Goal: Task Accomplishment & Management: Complete application form

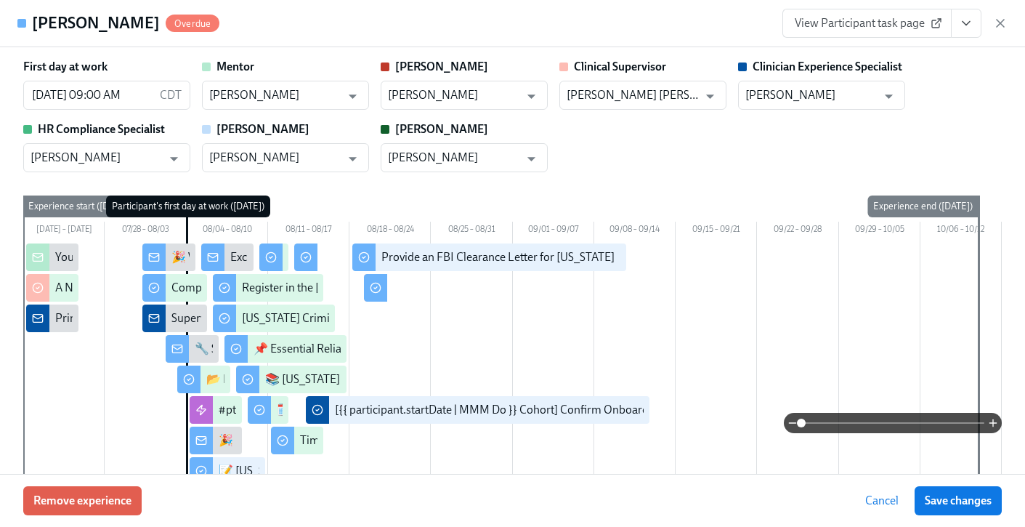
scroll to position [1995, 0]
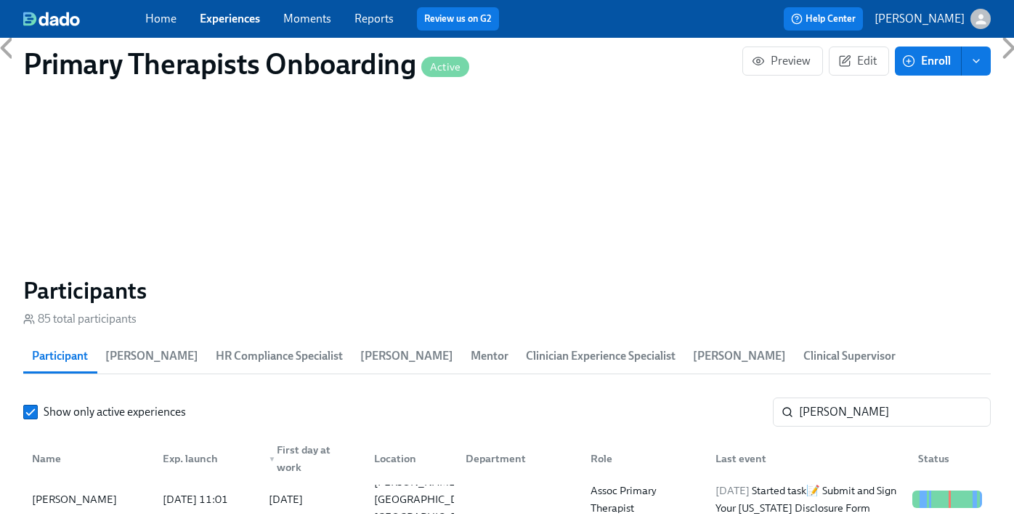
click at [903, 405] on div "Show only active experiences [PERSON_NAME] ​ Name Exp. launch ▼ First day at wo…" at bounding box center [507, 458] width 968 height 122
click at [890, 397] on input "[PERSON_NAME]" at bounding box center [895, 411] width 192 height 29
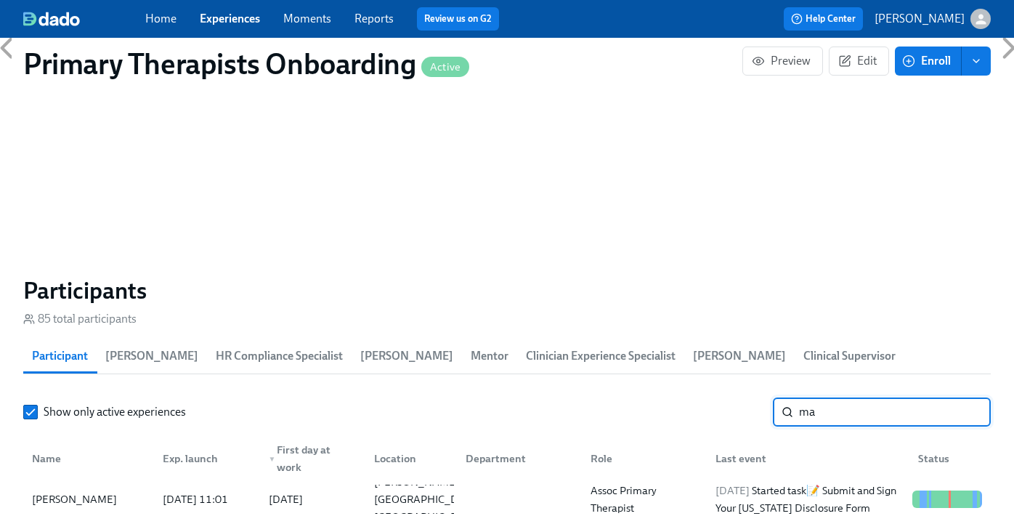
type input "m"
click at [84, 490] on div "[PERSON_NAME]" at bounding box center [74, 498] width 97 height 17
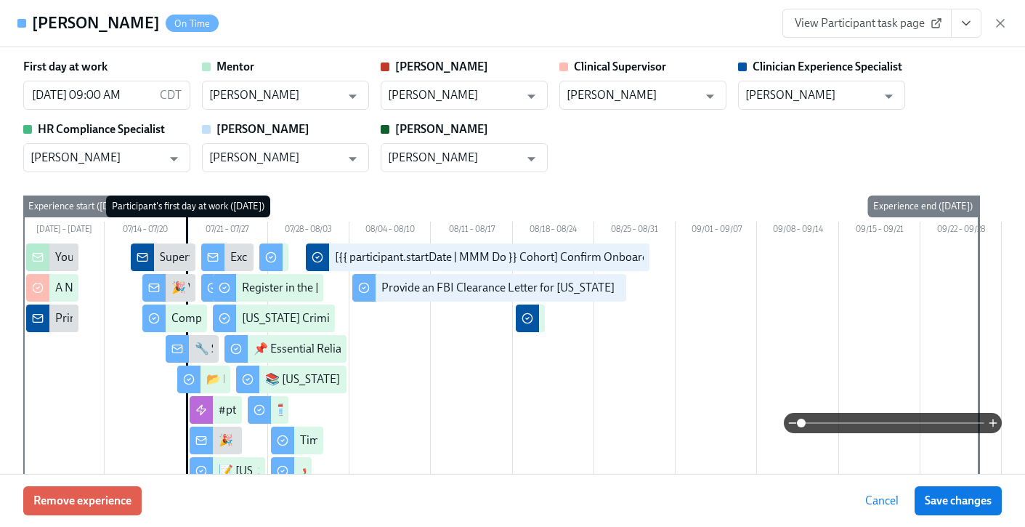
click at [972, 23] on icon "View task page" at bounding box center [966, 23] width 15 height 15
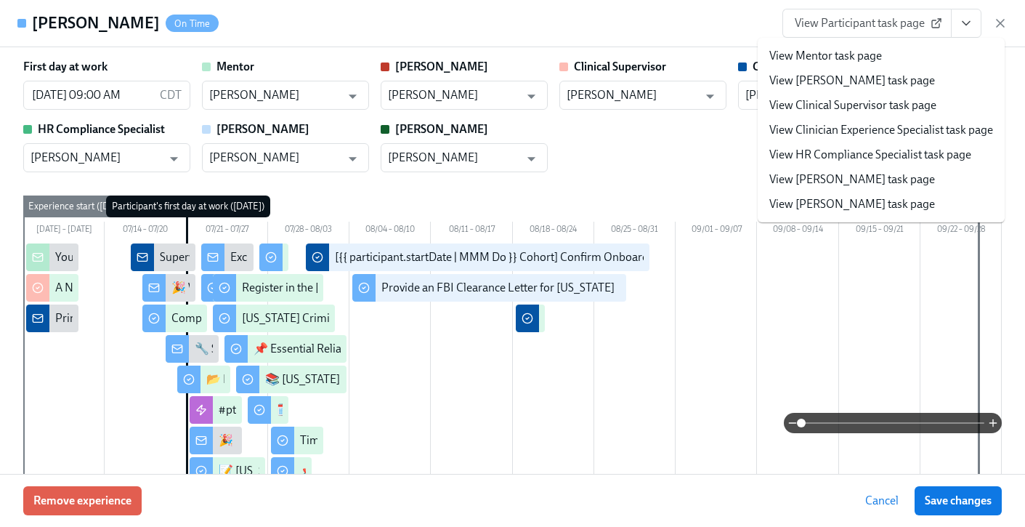
click at [900, 128] on link "View Clinician Experience Specialist task page" at bounding box center [882, 130] width 224 height 16
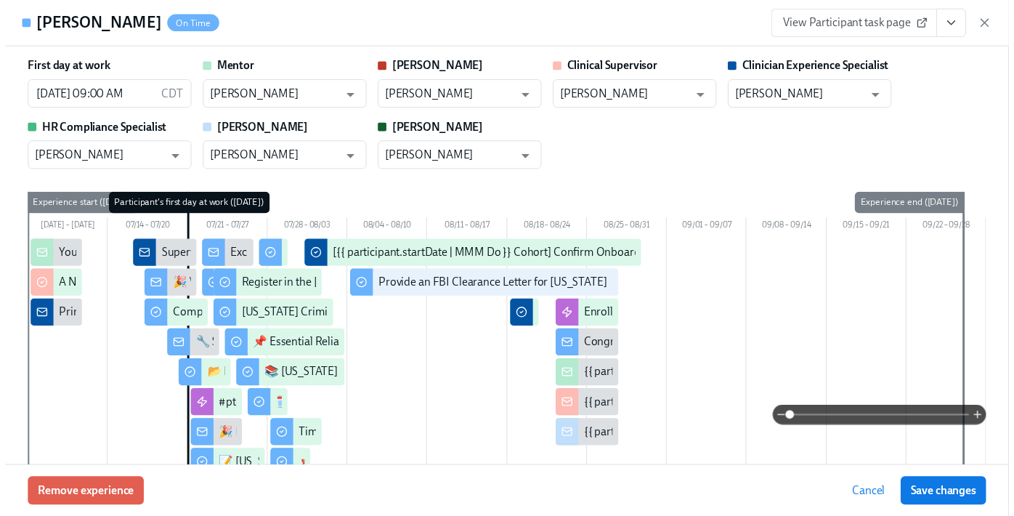
scroll to position [0, 18998]
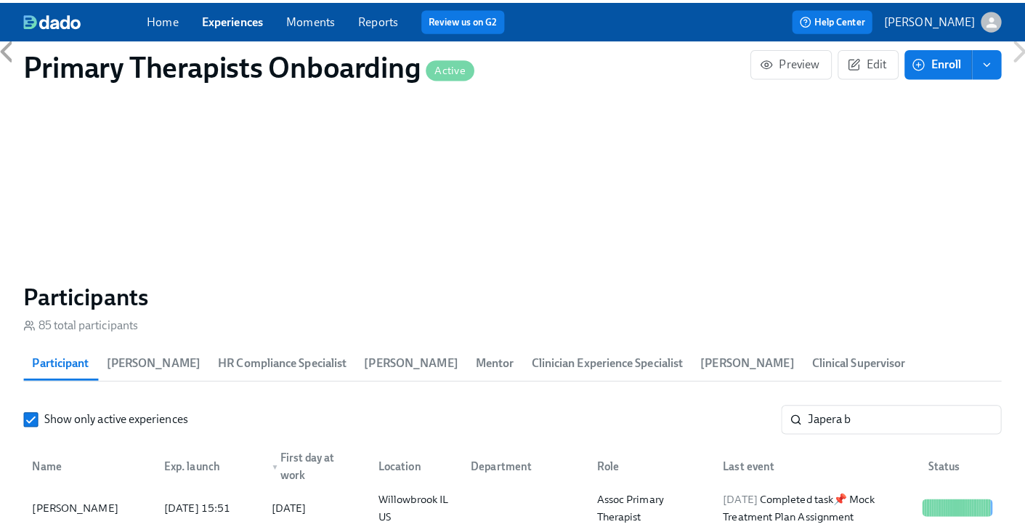
scroll to position [0, 18987]
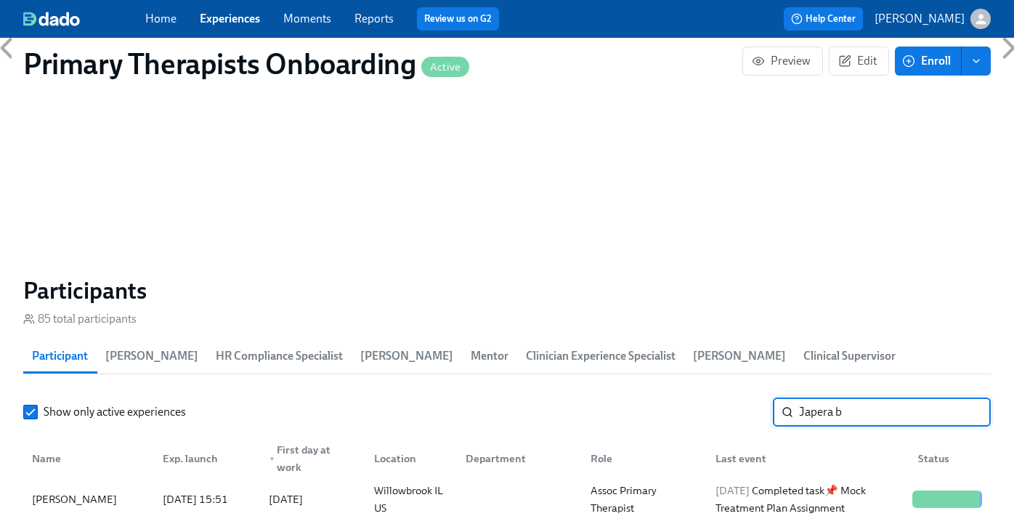
click at [887, 397] on input "Japera b" at bounding box center [895, 411] width 192 height 29
type input "J"
type input "Aime"
click at [108, 479] on div "[PERSON_NAME] [DATE] 09:21 2025/08/04 [GEOGRAPHIC_DATA] [GEOGRAPHIC_DATA] [GEOG…" at bounding box center [507, 499] width 968 height 41
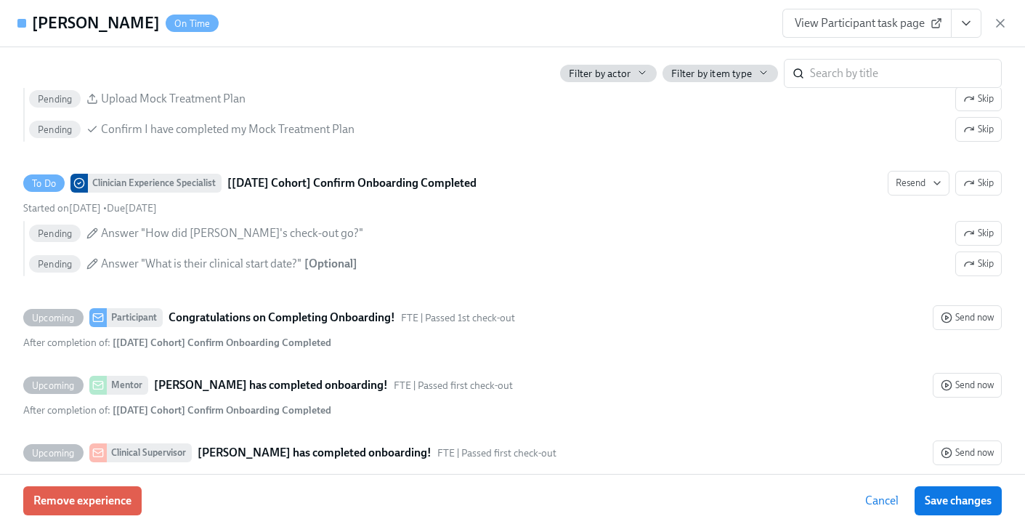
scroll to position [4082, 0]
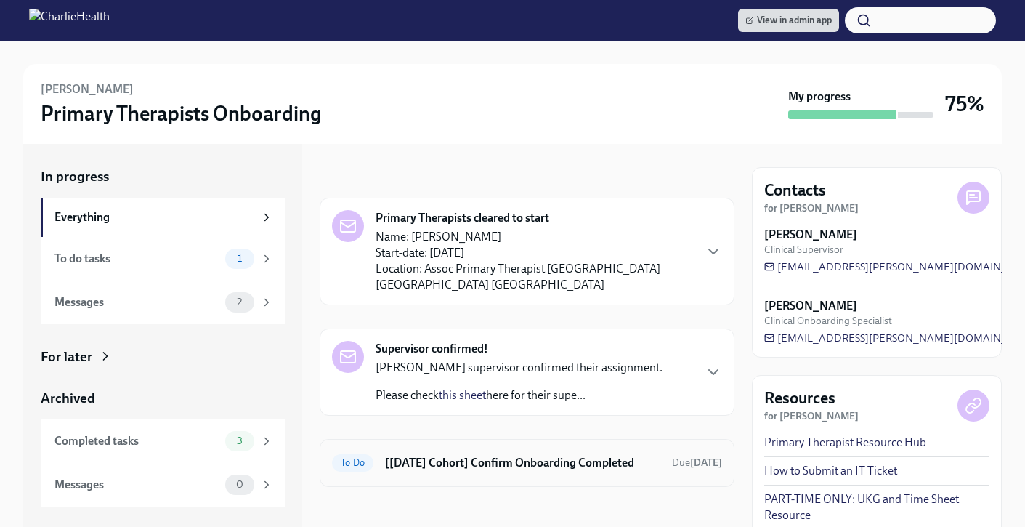
click at [455, 455] on h6 "[[DATE] Cohort] Confirm Onboarding Completed" at bounding box center [522, 463] width 275 height 16
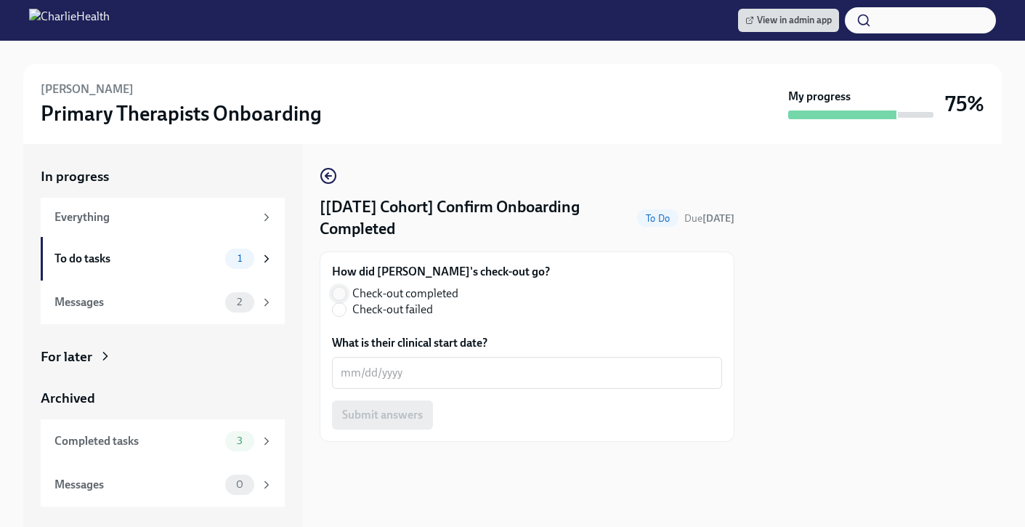
click at [335, 292] on input "Check-out completed" at bounding box center [339, 293] width 13 height 13
radio input "true"
drag, startPoint x: 383, startPoint y: 346, endPoint x: 385, endPoint y: 355, distance: 9.0
click at [383, 347] on label "What is their clinical start date?" at bounding box center [527, 343] width 390 height 16
click at [383, 364] on textarea "What is their clinical start date?" at bounding box center [527, 372] width 373 height 17
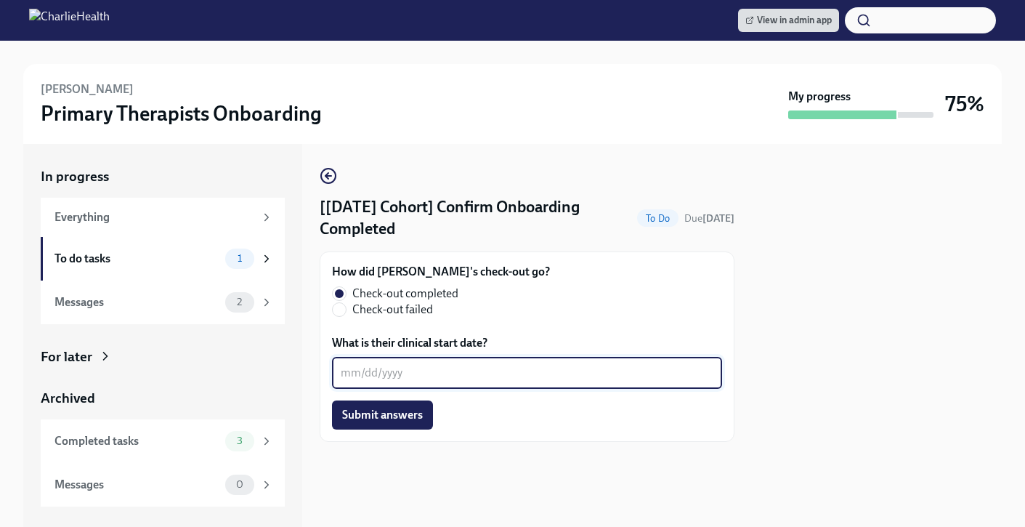
click at [380, 366] on textarea "What is their clinical start date?" at bounding box center [527, 372] width 373 height 17
type textarea "08/22/2025"
click at [385, 418] on span "Submit answers" at bounding box center [382, 415] width 81 height 15
